Goal: Find specific page/section

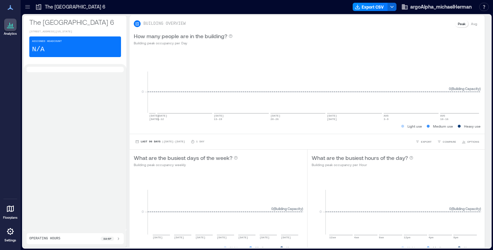
click at [11, 27] on icon at bounding box center [10, 25] width 8 height 8
click at [45, 22] on p "The [GEOGRAPHIC_DATA] 6" at bounding box center [75, 22] width 92 height 10
click at [11, 8] on icon at bounding box center [11, 7] width 6 height 5
click at [29, 6] on icon at bounding box center [27, 6] width 7 height 7
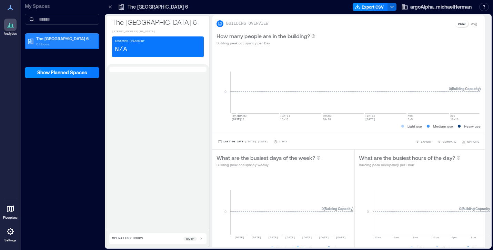
click at [47, 39] on p "The [GEOGRAPHIC_DATA] 6" at bounding box center [65, 39] width 58 height 6
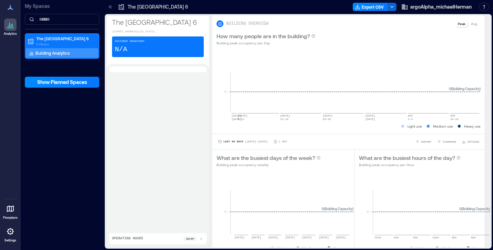
click at [48, 53] on p "Building Analytics" at bounding box center [52, 53] width 34 height 6
click at [11, 232] on icon at bounding box center [10, 232] width 8 height 8
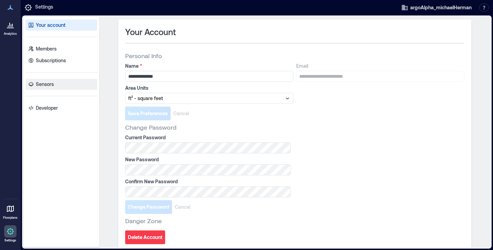
click at [46, 84] on p "Sensors" at bounding box center [45, 84] width 18 height 7
